Goal: Task Accomplishment & Management: Use online tool/utility

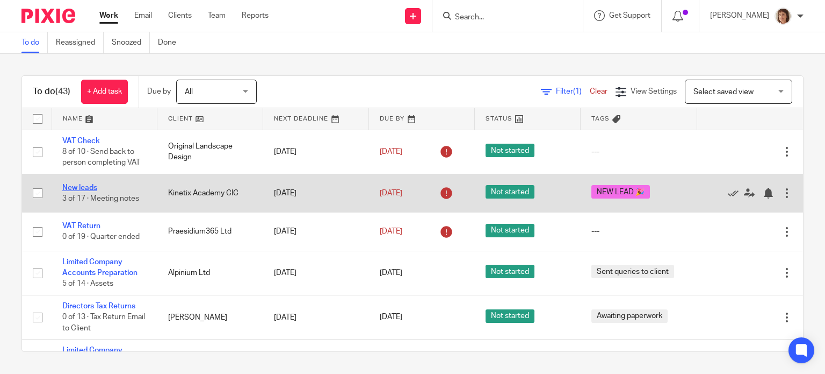
click at [77, 187] on link "New leads" at bounding box center [79, 188] width 35 height 8
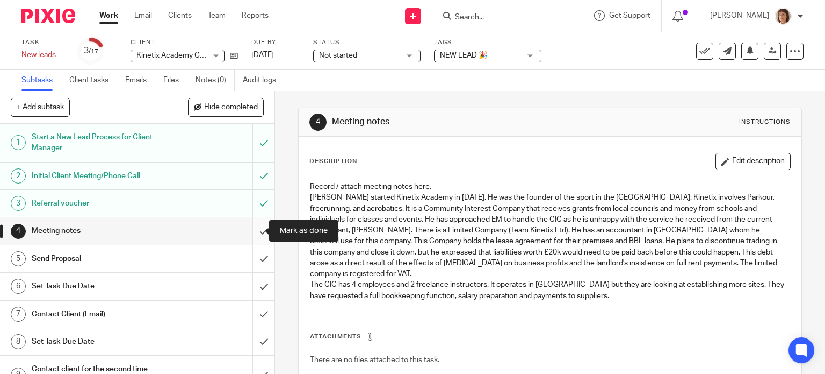
click at [252, 232] on input "submit" at bounding box center [137, 230] width 275 height 27
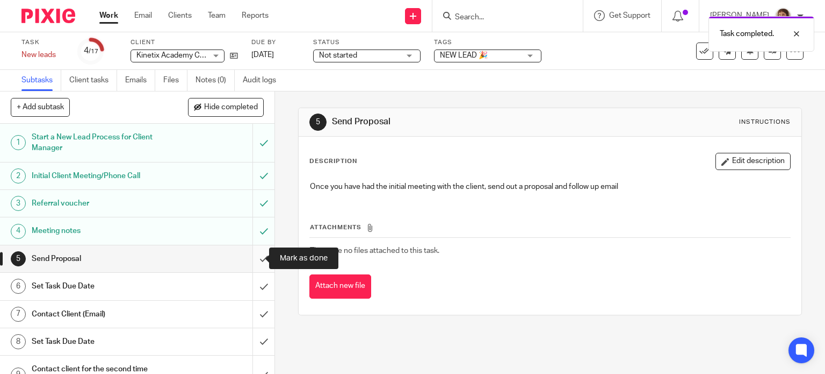
click at [253, 257] on input "submit" at bounding box center [137, 258] width 275 height 27
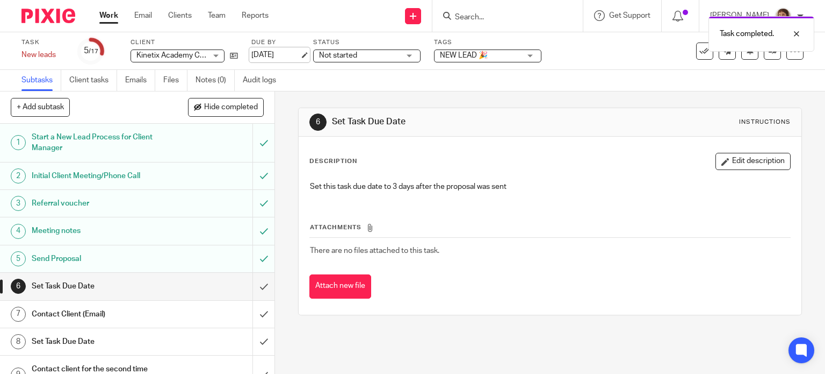
click at [277, 55] on link "[DATE]" at bounding box center [276, 54] width 48 height 11
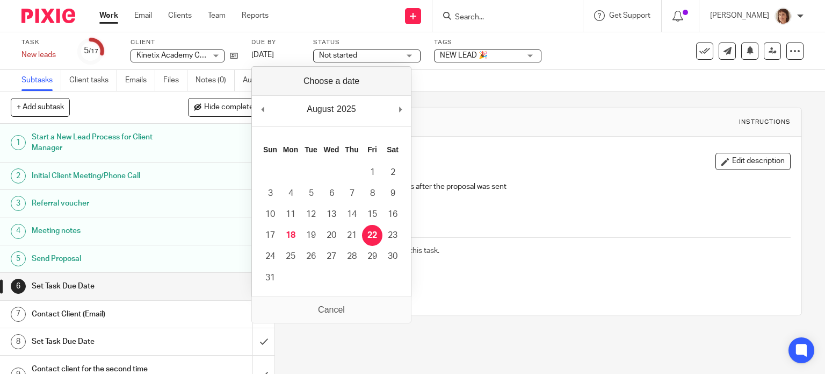
drag, startPoint x: 371, startPoint y: 233, endPoint x: 671, endPoint y: 221, distance: 300.1
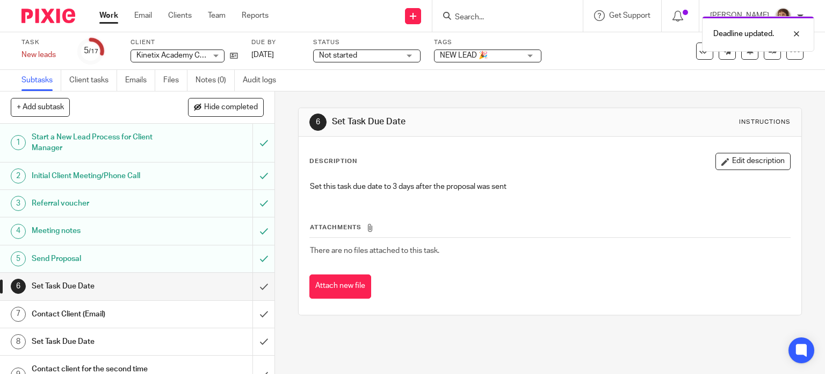
click at [110, 13] on link "Work" at bounding box center [108, 15] width 19 height 11
